Goal: Task Accomplishment & Management: Use online tool/utility

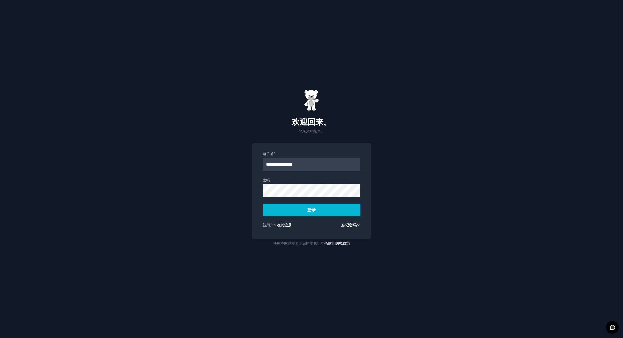
type input "**********"
click at [263, 204] on button "登录" at bounding box center [312, 210] width 98 height 13
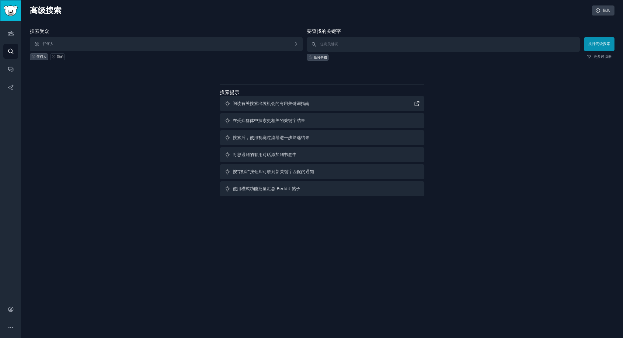
click at [5, 14] on img "侧边栏" at bounding box center [11, 10] width 14 height 11
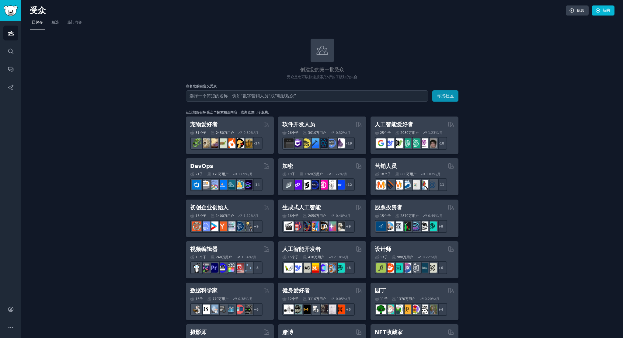
click at [295, 99] on input "text" at bounding box center [307, 95] width 242 height 11
type input "t"
type input "image"
click at [433, 90] on button "寻找社区" at bounding box center [446, 95] width 26 height 11
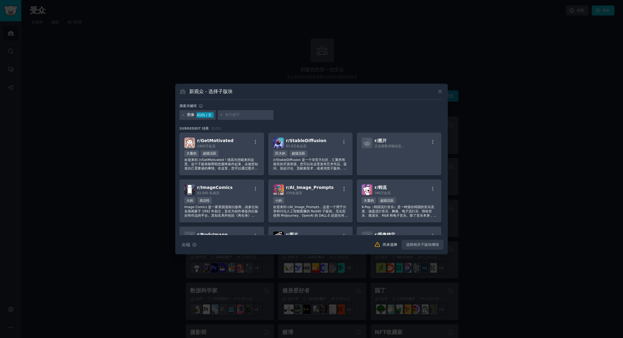
click at [224, 117] on div at bounding box center [246, 115] width 56 height 10
click at [236, 115] on input "text" at bounding box center [248, 114] width 46 height 5
click at [224, 113] on div at bounding box center [246, 115] width 56 height 10
click at [233, 113] on input "text" at bounding box center [248, 114] width 46 height 5
type input "mockup"
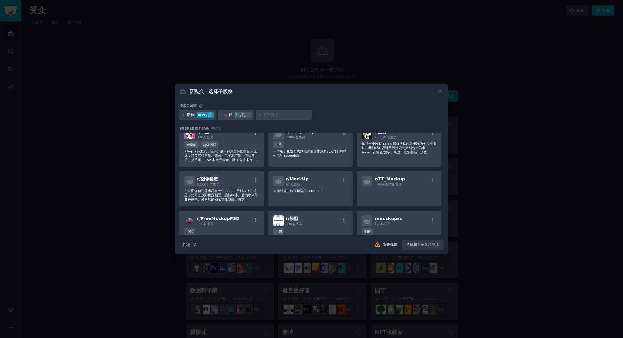
scroll to position [152, 0]
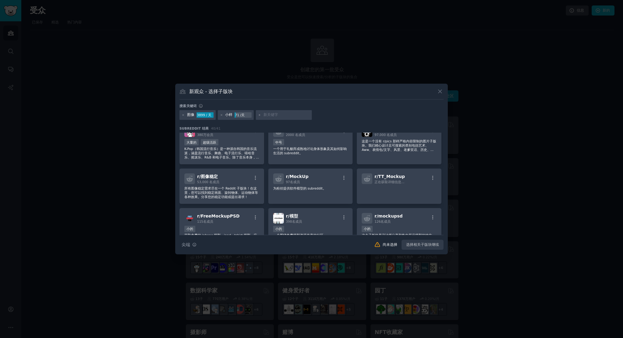
click at [268, 117] on input "text" at bounding box center [287, 114] width 46 height 5
click at [223, 115] on icon at bounding box center [221, 115] width 3 height 3
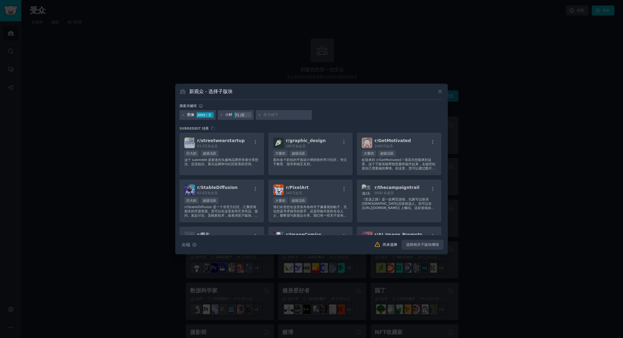
click at [275, 112] on input "text" at bounding box center [287, 114] width 46 height 5
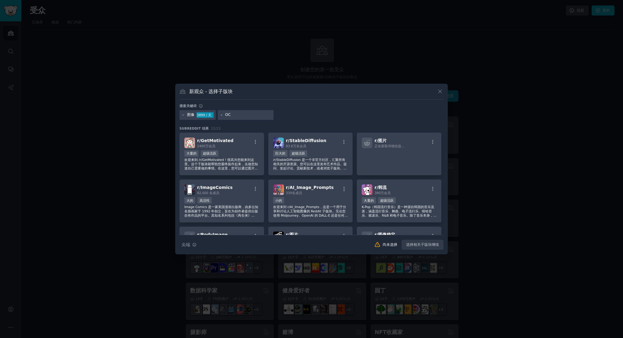
type input "OCR"
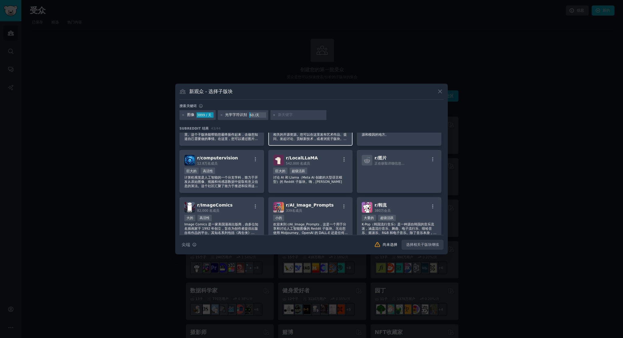
scroll to position [30, 0]
click at [219, 182] on font "计算机视觉是人工智能的一个分支学科，致力于开发从原始图像、视频和传感器数据中提取有意义信息的算法。这个社区汇聚了致力于推进和应用这一跨学科领域的学者和工程师，…" at bounding box center [221, 189] width 74 height 29
click at [253, 157] on icon "button" at bounding box center [255, 158] width 5 height 5
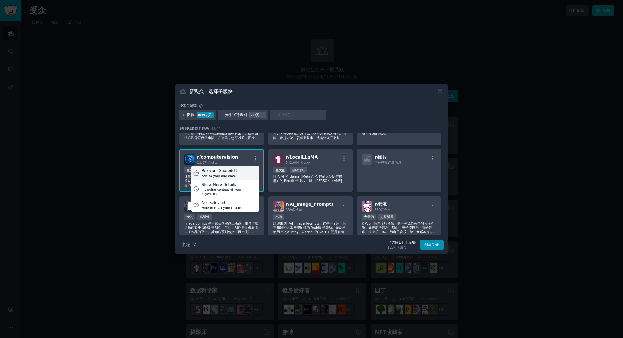
click at [230, 176] on div "Add to your audience" at bounding box center [220, 176] width 36 height 4
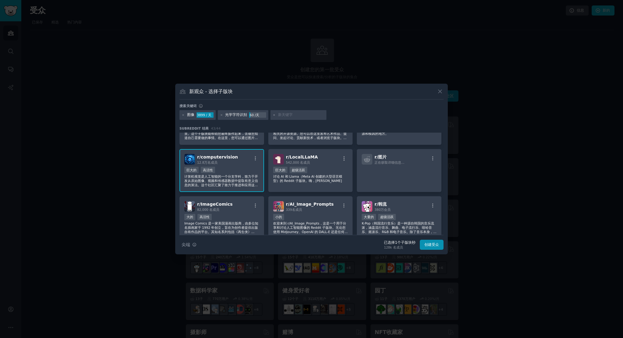
click at [214, 154] on h2 "r/ computervision 12.8万名 成员" at bounding box center [217, 159] width 41 height 11
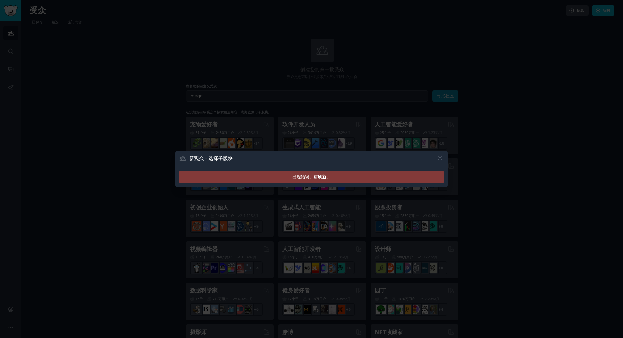
click at [284, 174] on div "出现错误。请 刷新 。" at bounding box center [312, 177] width 264 height 12
click at [323, 176] on font "刷新" at bounding box center [322, 176] width 9 height 5
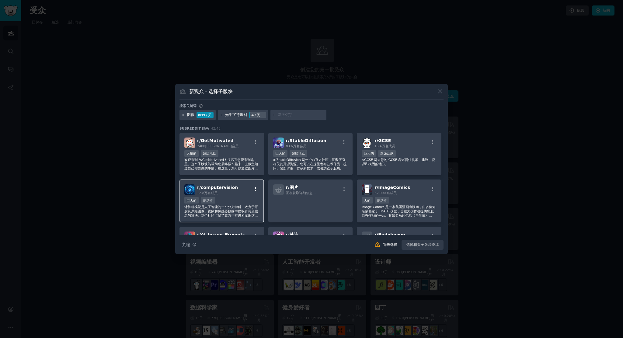
click at [254, 186] on icon "button" at bounding box center [255, 188] width 5 height 5
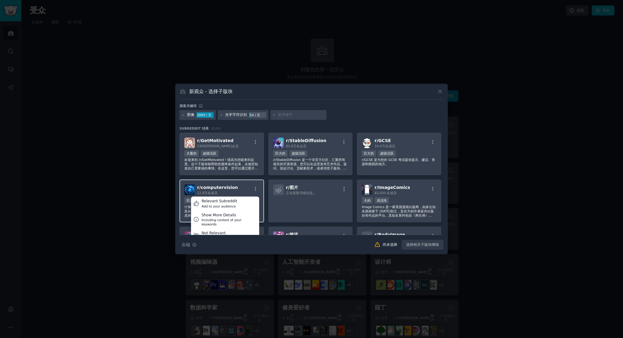
click at [232, 185] on font "computervision" at bounding box center [219, 187] width 37 height 5
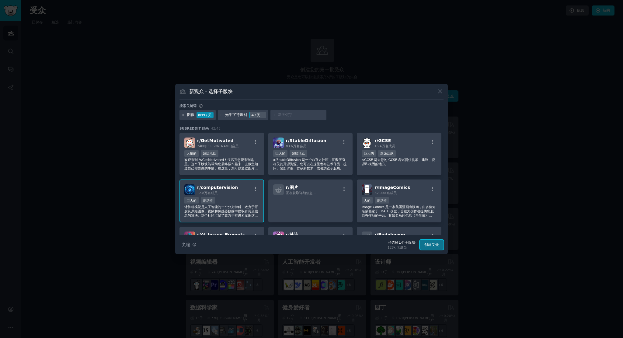
click at [430, 244] on font "创建受众" at bounding box center [432, 245] width 15 height 4
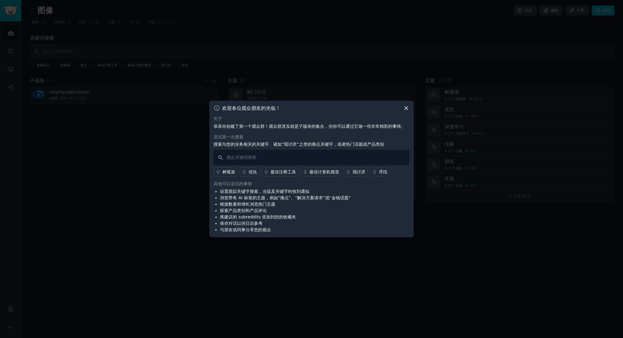
click at [408, 107] on icon at bounding box center [406, 108] width 3 height 3
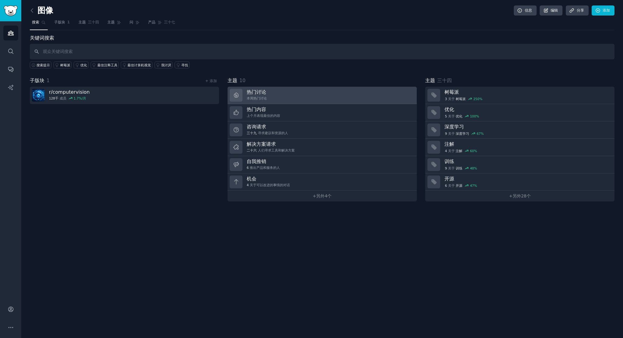
click at [267, 90] on link "热门讨论 本周热门讨论" at bounding box center [322, 95] width 189 height 17
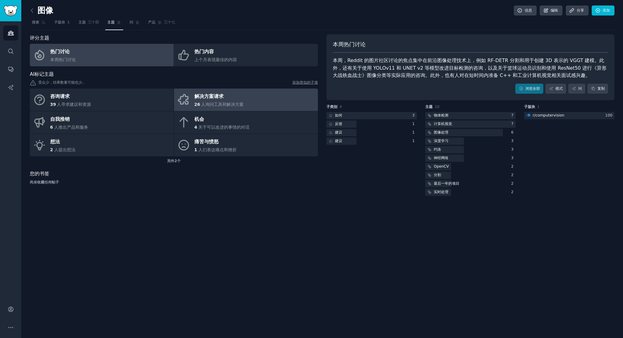
click at [252, 107] on link "解决方案请求 26 人询问工具和解决方案" at bounding box center [246, 100] width 144 height 23
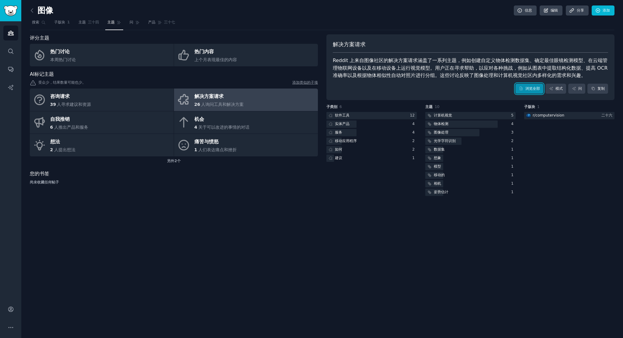
click at [526, 93] on link "浏览全部" at bounding box center [530, 89] width 28 height 10
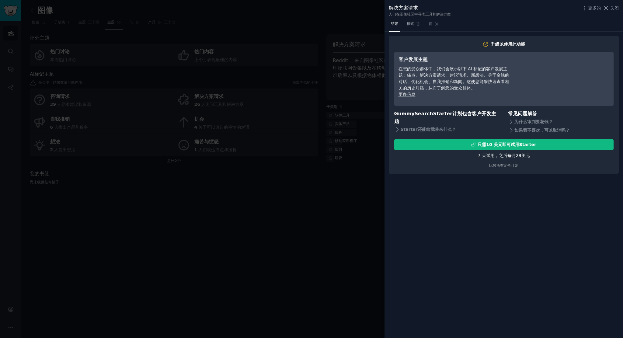
click at [290, 209] on div at bounding box center [311, 169] width 623 height 338
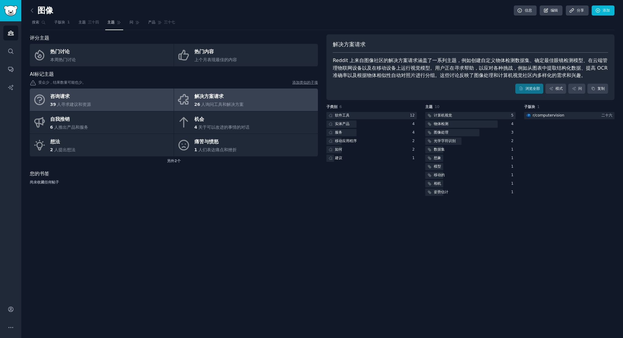
click at [95, 106] on link "咨询请求 39 人寻求建议和资源" at bounding box center [102, 100] width 144 height 23
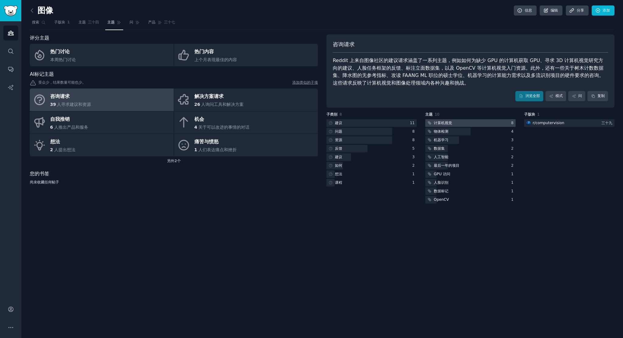
click at [460, 122] on div at bounding box center [471, 123] width 90 height 8
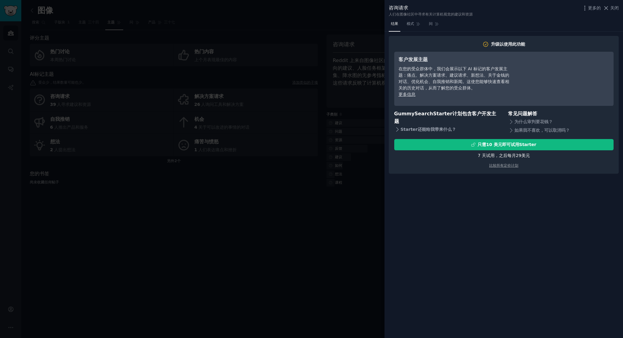
click at [398, 126] on icon at bounding box center [397, 129] width 6 height 6
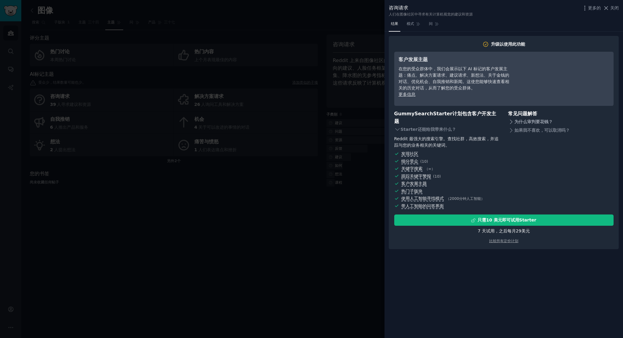
click at [510, 122] on icon at bounding box center [511, 122] width 6 height 6
click at [511, 141] on icon at bounding box center [511, 141] width 6 height 6
click at [252, 218] on div at bounding box center [311, 169] width 623 height 338
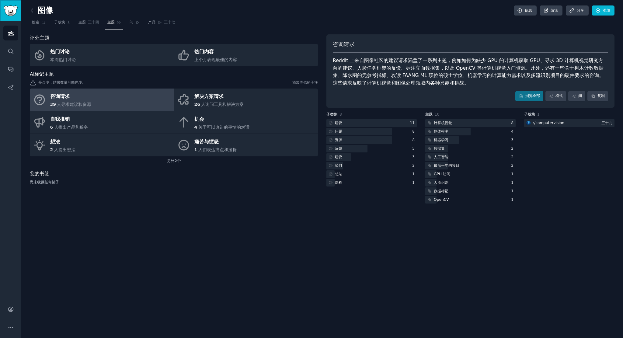
click at [6, 10] on img "侧边栏" at bounding box center [11, 10] width 14 height 11
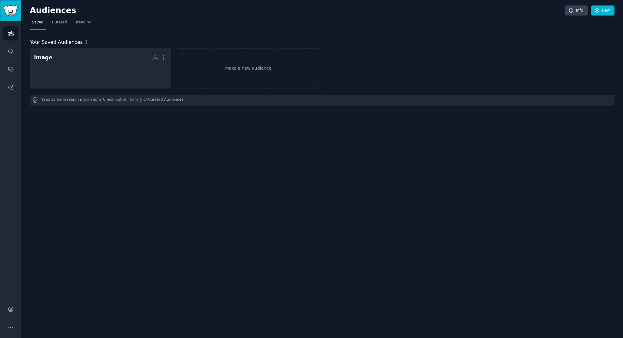
click at [16, 13] on img "Sidebar" at bounding box center [11, 10] width 14 height 11
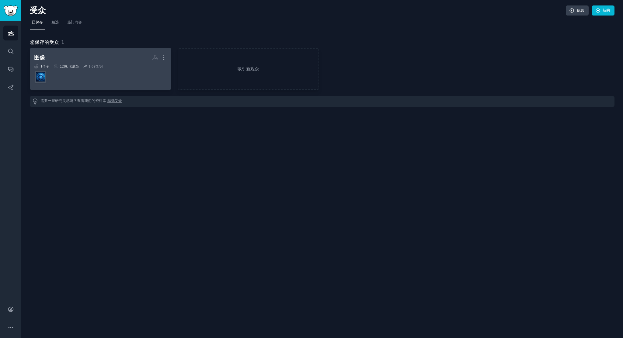
click at [74, 72] on dd at bounding box center [100, 76] width 133 height 17
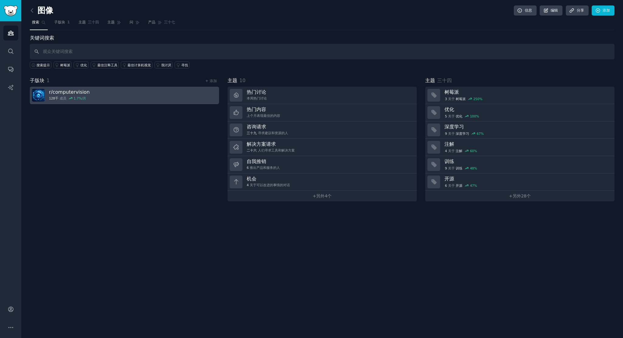
click at [96, 87] on link "r/ computervision 128千 成员 1.7 %/月" at bounding box center [124, 95] width 189 height 17
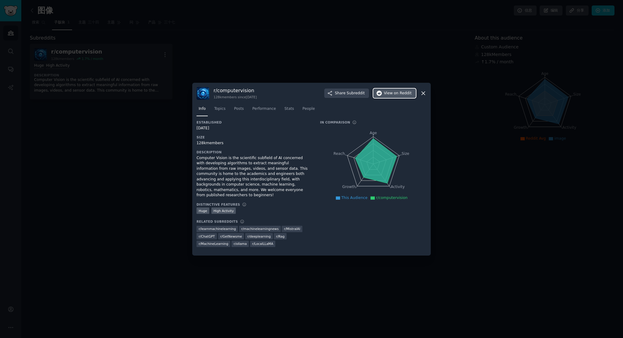
click at [400, 98] on button "View on Reddit" at bounding box center [394, 94] width 43 height 10
